Goal: Task Accomplishment & Management: Use online tool/utility

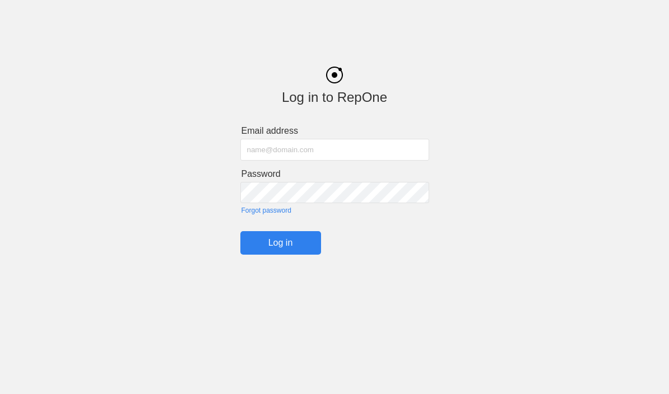
type input "[PERSON_NAME][EMAIL_ADDRESS][PERSON_NAME][PERSON_NAME][DOMAIN_NAME]"
click at [280, 247] on input "Log in" at bounding box center [280, 243] width 81 height 24
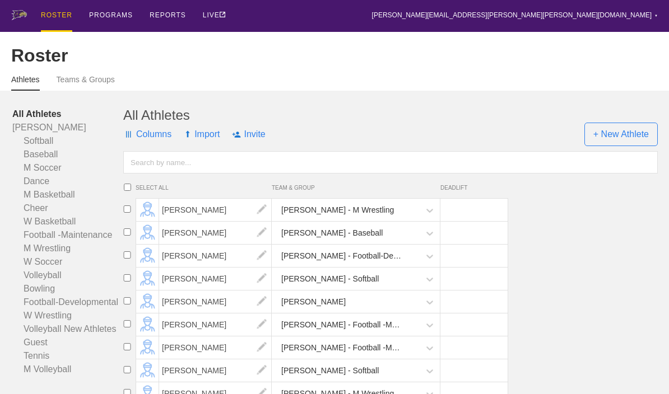
click at [106, 20] on div "PROGRAMS" at bounding box center [111, 15] width 44 height 30
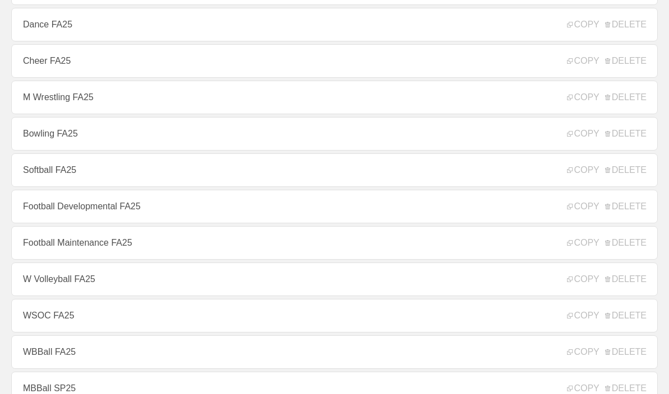
scroll to position [241, 0]
click at [47, 218] on link "Football Developmental FA25" at bounding box center [334, 207] width 647 height 34
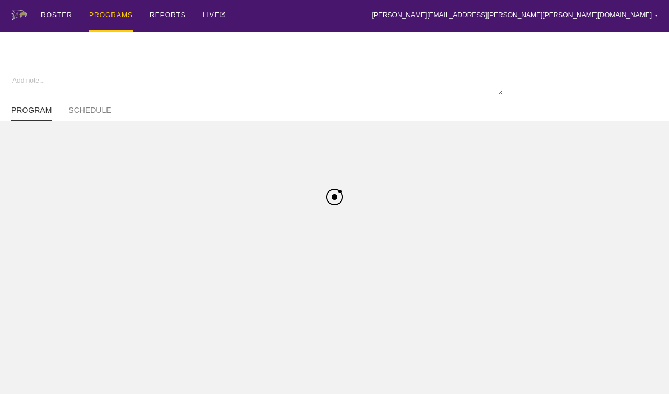
type textarea "x"
type input "Football Developmental FA25"
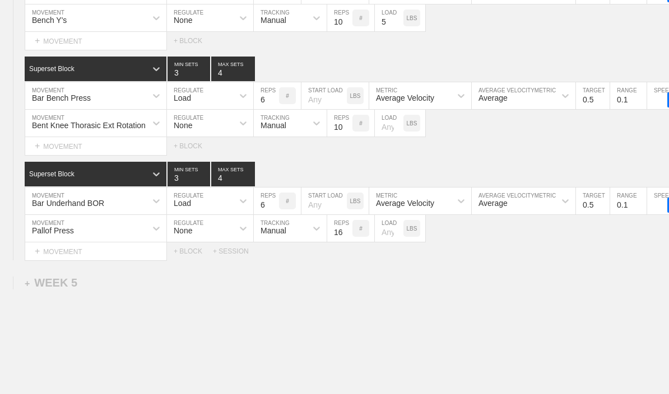
scroll to position [4927, 0]
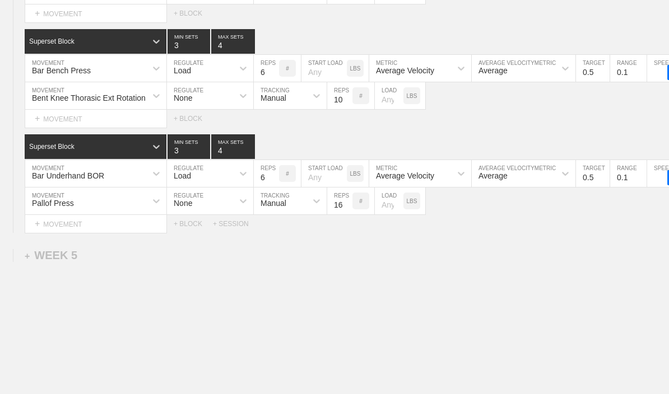
click at [50, 262] on div "+ WEEK 5" at bounding box center [51, 255] width 53 height 13
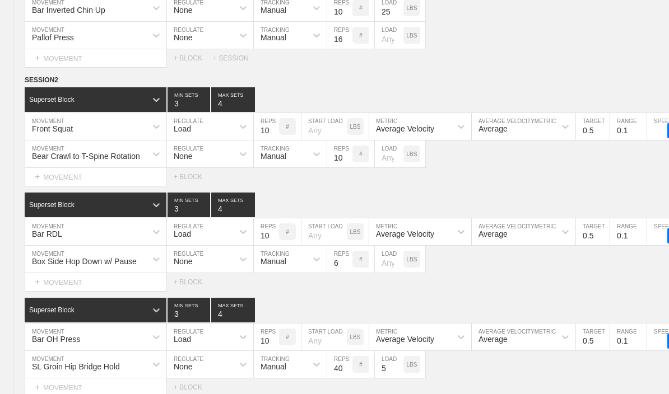
scroll to position [2814, 0]
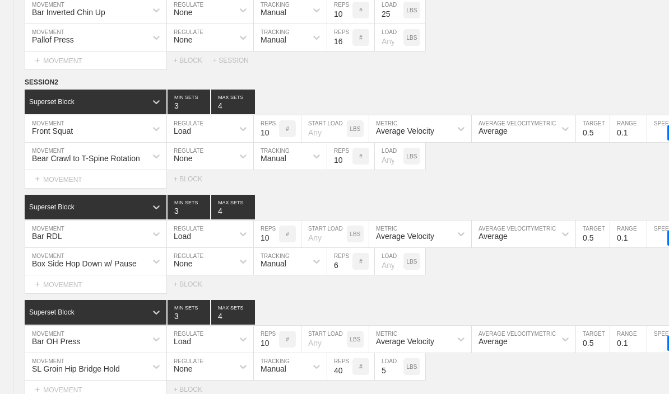
click at [615, 188] on div "Select... MOVEMENT + MOVEMENT + BLOCK" at bounding box center [334, 179] width 669 height 18
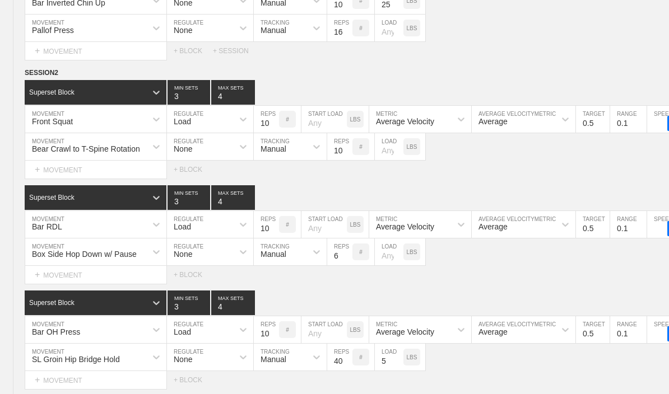
scroll to position [2824, 0]
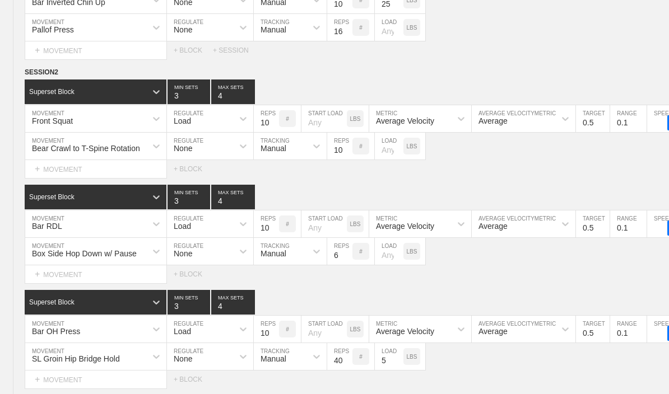
click at [0, 0] on circle at bounding box center [0, 0] width 0 height 0
type textarea "x"
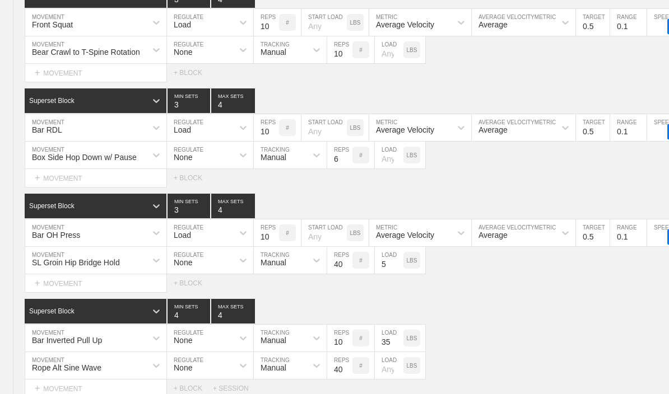
scroll to position [5217, 0]
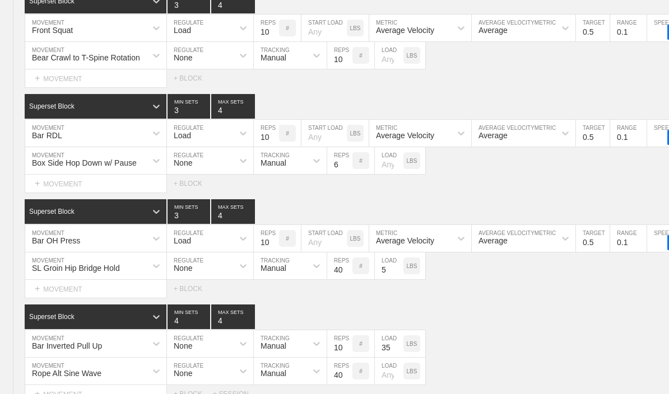
click at [54, 168] on div "Box Side Hop Down w/ Pause" at bounding box center [84, 163] width 105 height 9
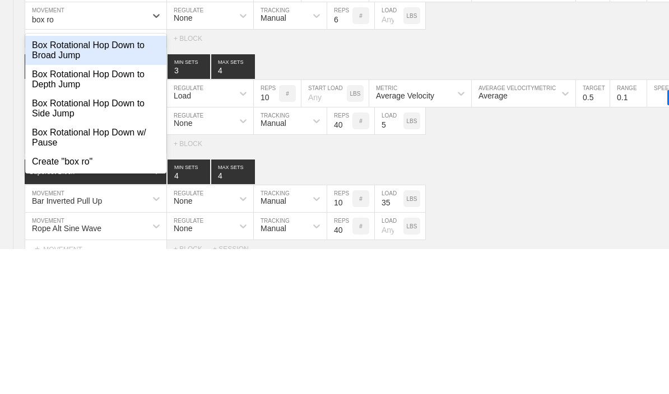
click at [51, 268] on div "Box Rotational Hop Down w/ Pause" at bounding box center [95, 282] width 141 height 29
type input "box ro"
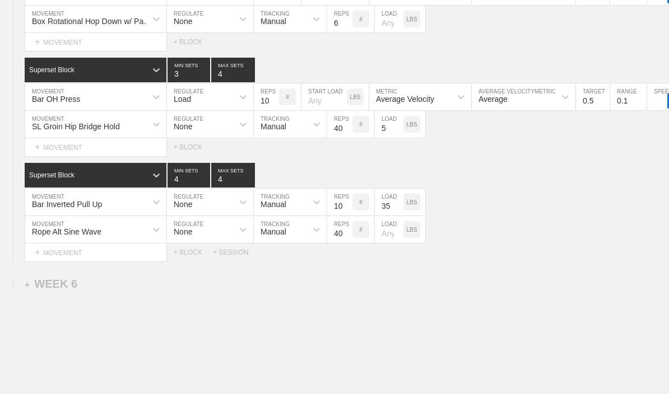
type textarea "x"
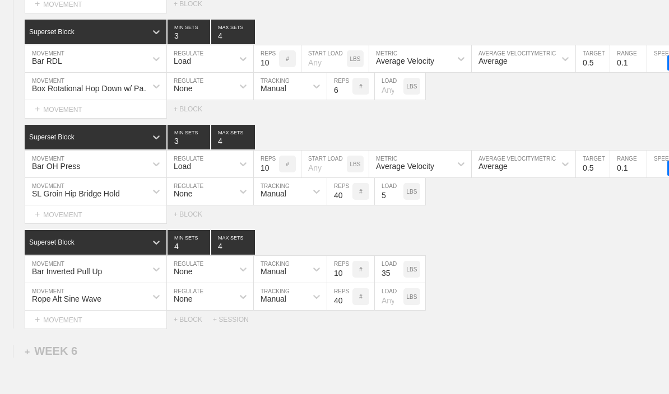
scroll to position [5290, 0]
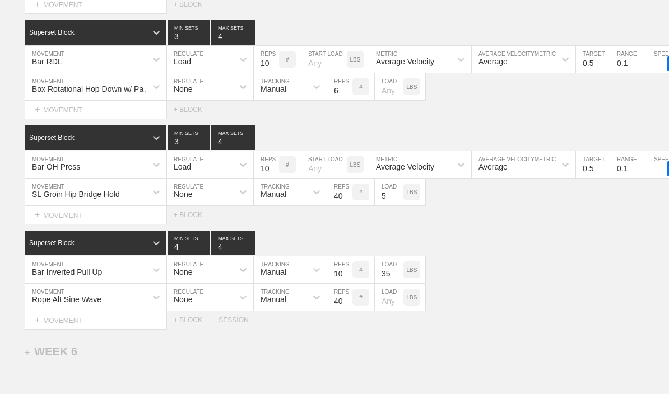
click at [335, 100] on input "6" at bounding box center [339, 86] width 25 height 27
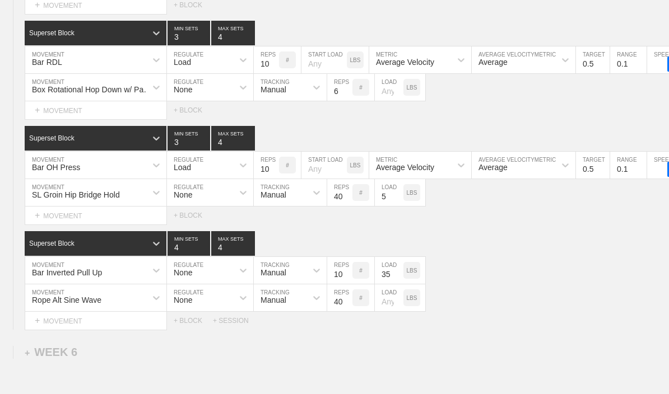
type input "3"
type input "6"
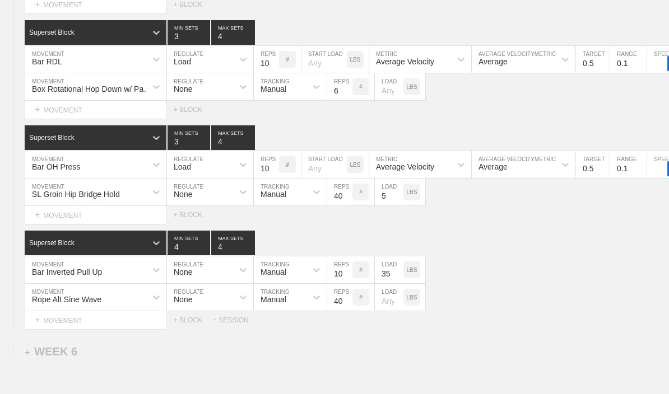
click at [337, 206] on input "40" at bounding box center [339, 192] width 25 height 27
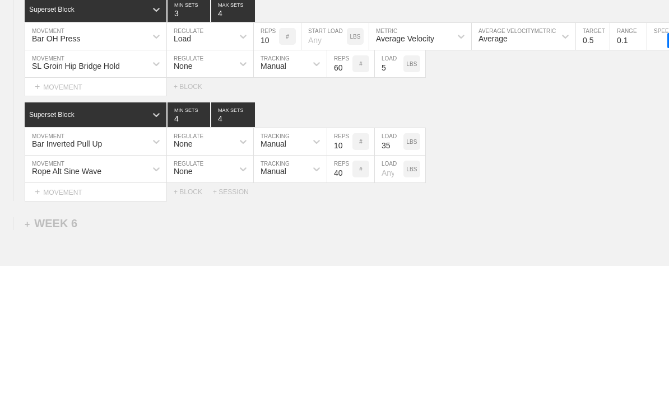
type input "60"
click at [582, 179] on div "SL Groin Hip Bridge Hold MOVEMENT None REGULATE Manual TRACKING 60 REPS # 5 LOA…" at bounding box center [334, 192] width 669 height 27
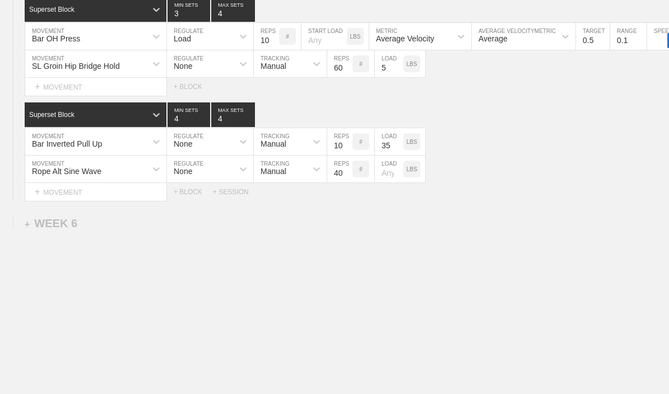
click at [331, 178] on input "40" at bounding box center [339, 169] width 25 height 27
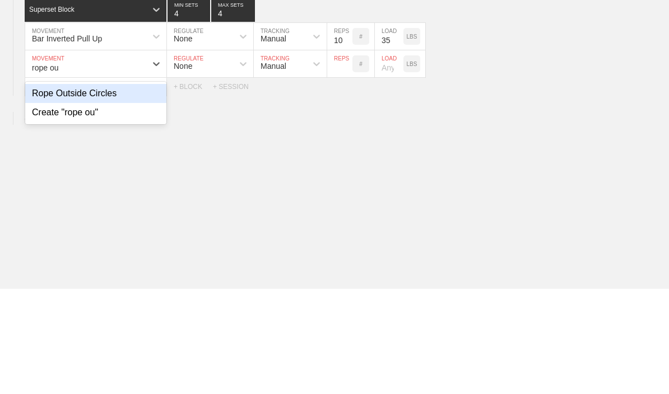
click at [40, 189] on div "Rope Outside Circles" at bounding box center [95, 198] width 141 height 19
type input "rope ou"
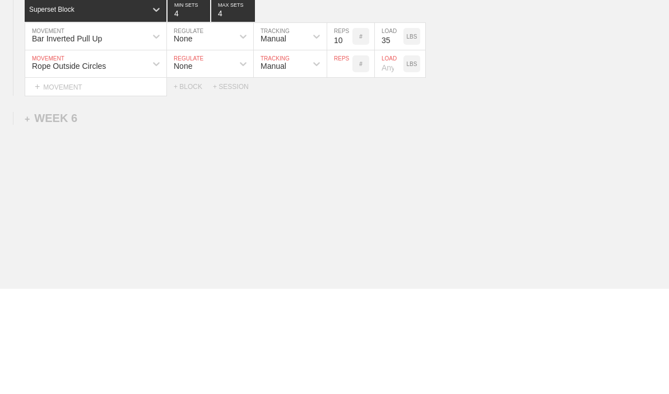
scroll to position [5438, 0]
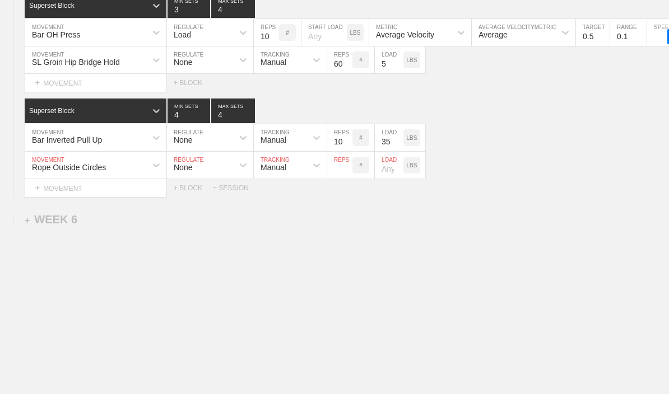
click at [333, 167] on input "number" at bounding box center [339, 165] width 25 height 27
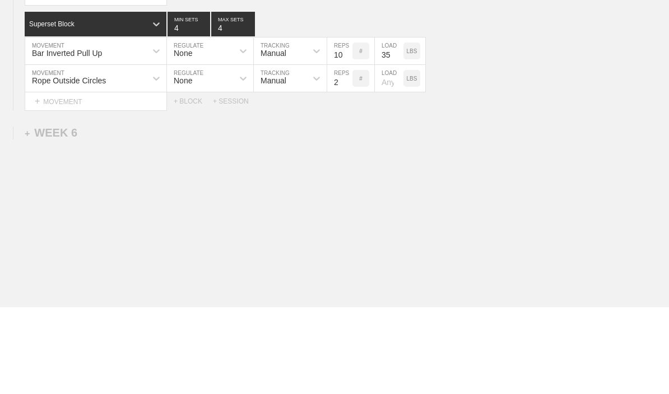
type input "20"
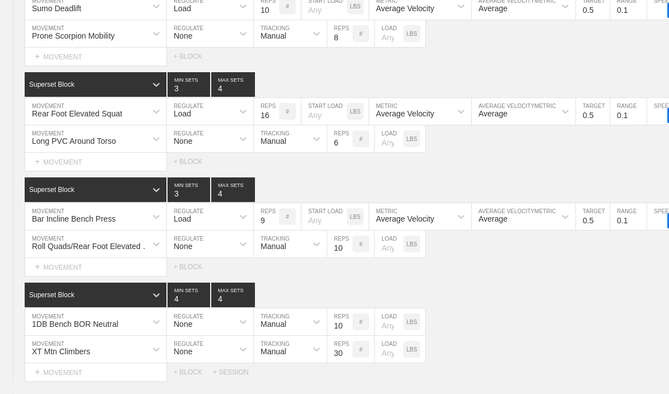
scroll to position [0, 0]
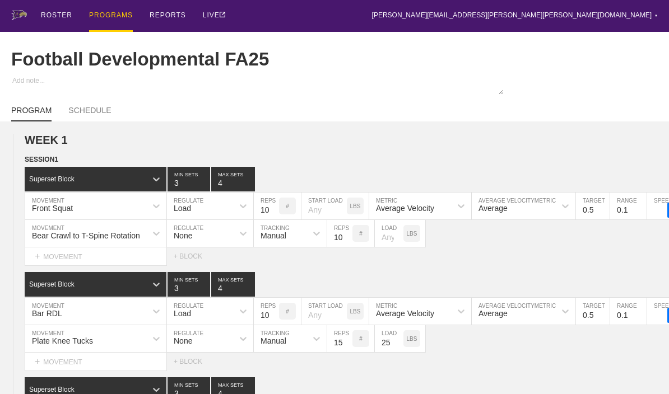
click at [103, 17] on div "PROGRAMS" at bounding box center [111, 16] width 44 height 32
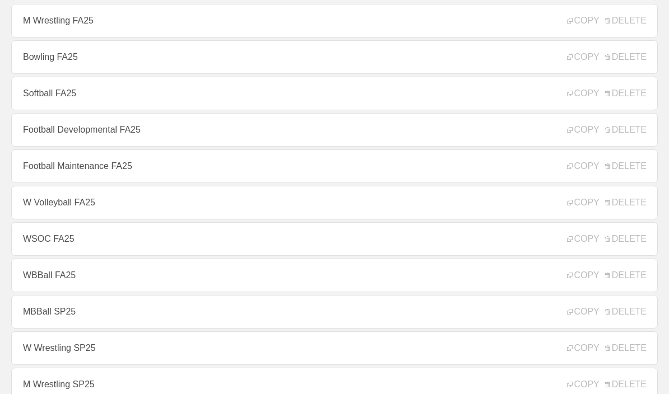
scroll to position [318, 0]
click at [41, 179] on link "Football Maintenance FA25" at bounding box center [334, 167] width 647 height 34
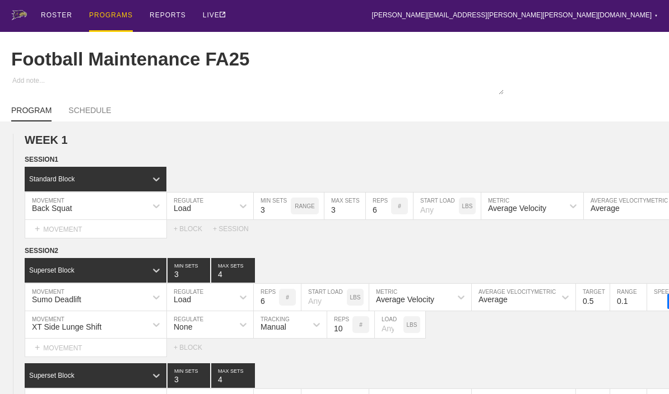
type textarea "x"
type input "Football Maintenance FA25"
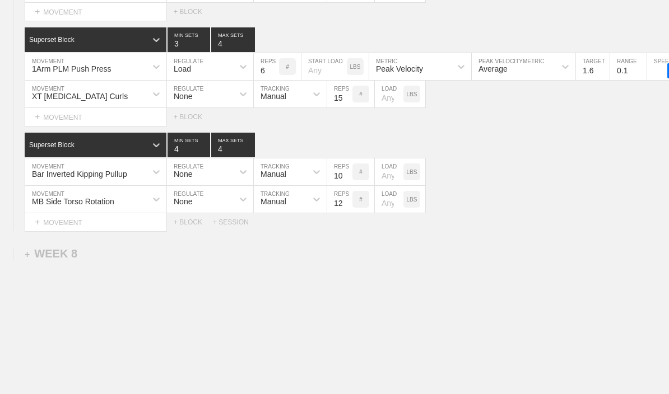
scroll to position [5726, 0]
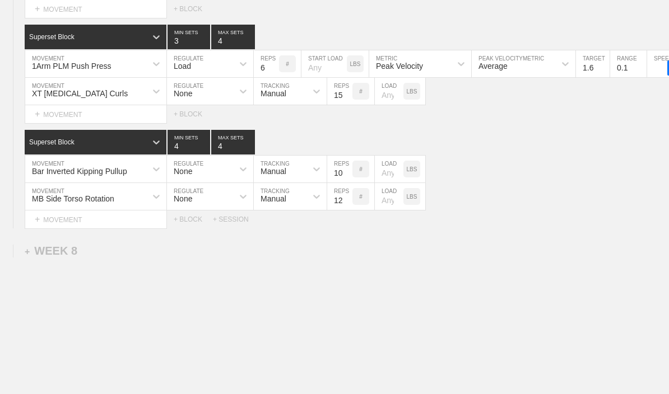
click at [50, 258] on div "+ WEEK 8" at bounding box center [51, 251] width 53 height 13
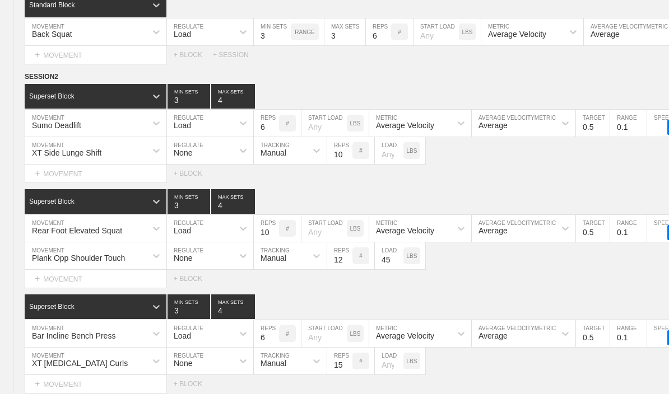
scroll to position [174, 0]
click at [0, 0] on circle at bounding box center [0, 0] width 0 height 0
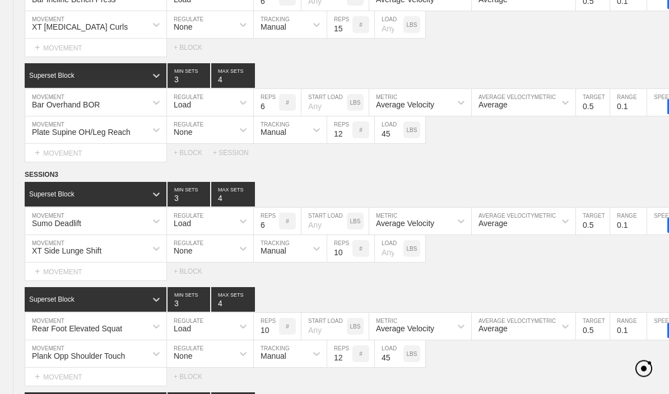
scroll to position [511, 0]
click at [608, 169] on div "WEEK 1 DUPLICATE DELETE SESSION 1 Standard Block DUPLICATE INSERT MOVEMENT AFTE…" at bounding box center [334, 110] width 669 height 974
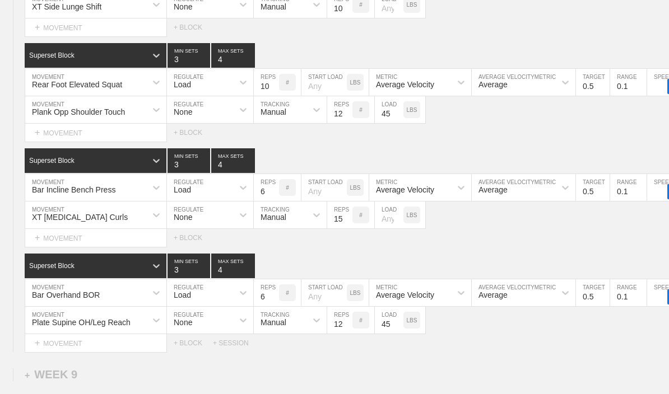
scroll to position [6062, 0]
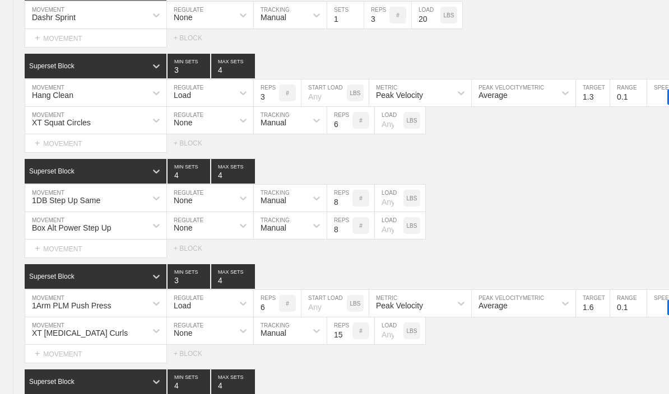
type textarea "x"
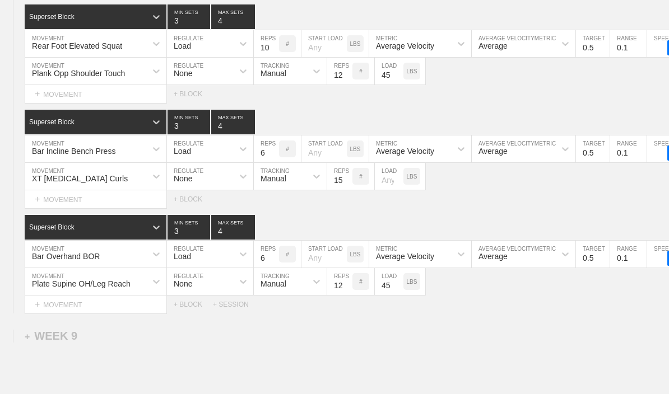
scroll to position [6100, 0]
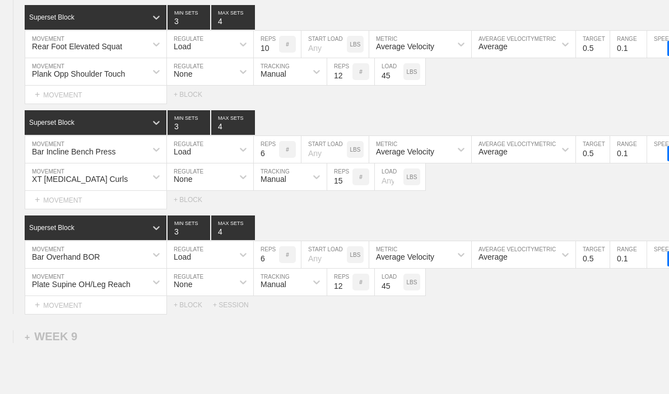
click at [56, 184] on div "XT [MEDICAL_DATA] Curls" at bounding box center [80, 179] width 96 height 9
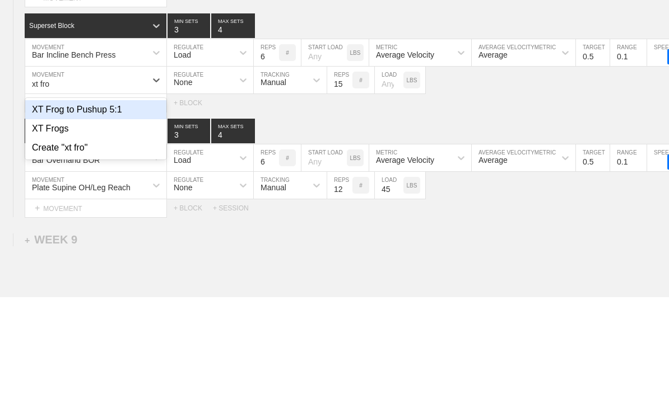
click at [40, 216] on div "XT Frogs" at bounding box center [95, 225] width 141 height 19
type input "xt fro"
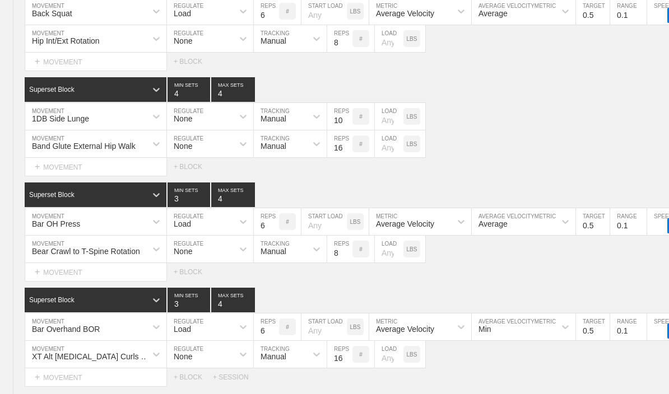
scroll to position [3618, 0]
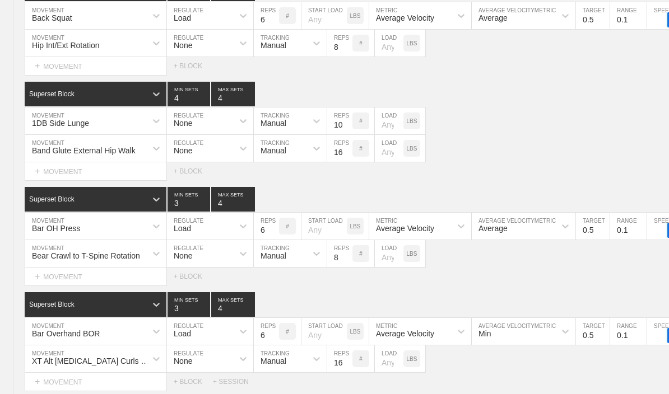
type textarea "x"
